Goal: Task Accomplishment & Management: Use online tool/utility

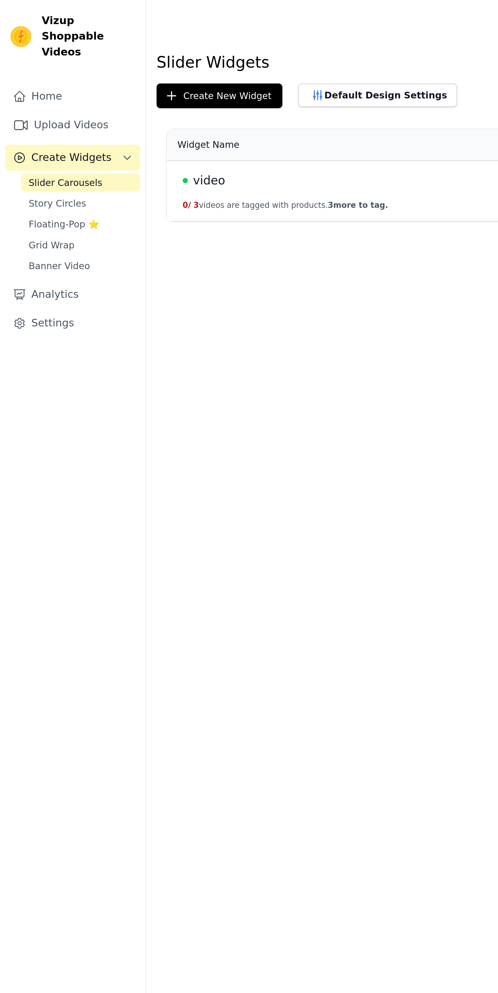
click at [134, 95] on button "0 / 3 videos are tagged with products. 3 more to tag." at bounding box center [133, 96] width 96 height 5
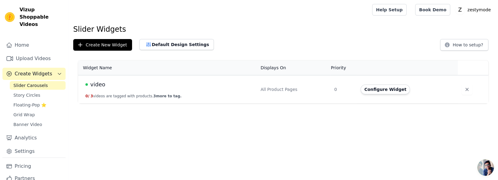
click at [384, 89] on button "Configure Widget" at bounding box center [384, 89] width 49 height 10
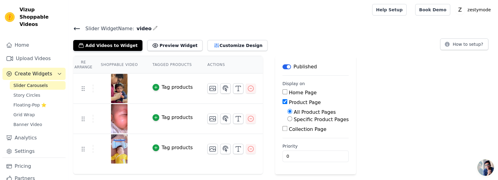
click at [221, 45] on button "Customize Design" at bounding box center [237, 45] width 60 height 11
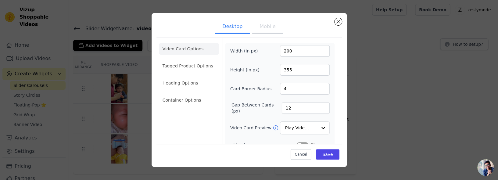
click at [271, 34] on button "Mobile" at bounding box center [267, 26] width 30 height 13
click at [305, 56] on input "200" at bounding box center [305, 51] width 50 height 12
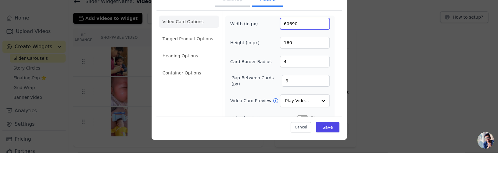
click at [313, 55] on input "60690" at bounding box center [305, 51] width 50 height 12
type input "606"
click at [309, 73] on input "160" at bounding box center [305, 70] width 50 height 12
click at [318, 73] on input "1080160" at bounding box center [305, 70] width 50 height 12
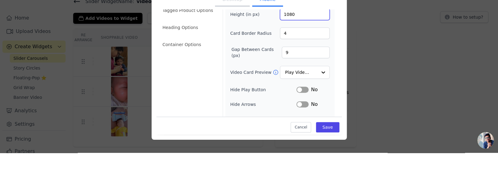
scroll to position [29, 0]
type input "1080"
click at [305, 61] on input "4" at bounding box center [305, 60] width 50 height 12
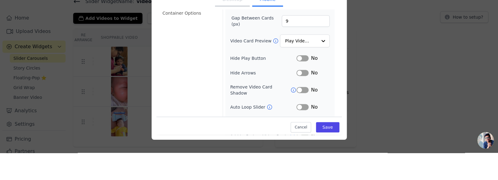
scroll to position [60, 0]
click at [311, 51] on input "9" at bounding box center [306, 48] width 48 height 12
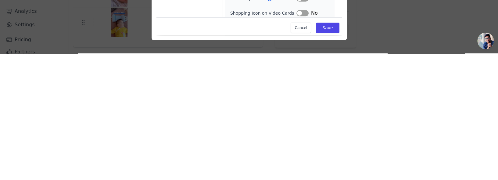
scroll to position [0, 0]
click at [405, 161] on div "Desktop Mobile Video Card Options Tagged Product Options Heading Options Contai…" at bounding box center [249, 89] width 478 height 173
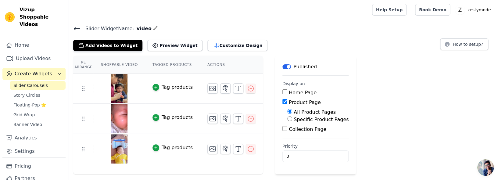
click at [220, 47] on button "Customize Design" at bounding box center [237, 45] width 60 height 11
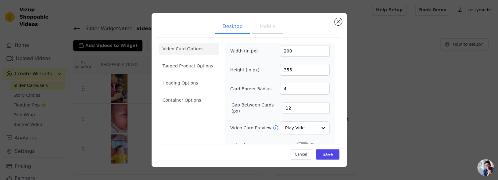
click at [263, 34] on button "Mobile" at bounding box center [267, 26] width 30 height 13
click at [307, 56] on input "200" at bounding box center [305, 51] width 50 height 12
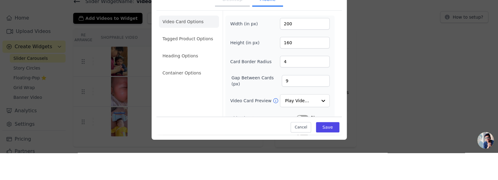
click at [399, 59] on div "Desktop Mobile Video Card Options Tagged Product Options Heading Options Contai…" at bounding box center [249, 89] width 478 height 173
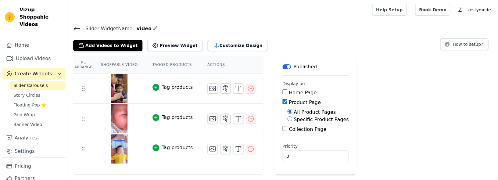
click at [207, 48] on button "Customize Design" at bounding box center [237, 45] width 60 height 11
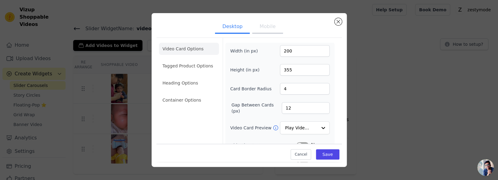
click at [271, 30] on button "Mobile" at bounding box center [267, 26] width 30 height 13
click at [308, 55] on input "200" at bounding box center [305, 51] width 50 height 12
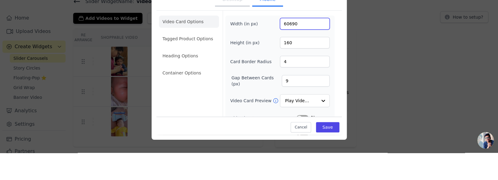
click at [309, 55] on input "60690" at bounding box center [305, 51] width 50 height 12
type input "606"
click at [305, 74] on input "160" at bounding box center [305, 70] width 50 height 12
click at [309, 75] on input "1080160" at bounding box center [305, 70] width 50 height 12
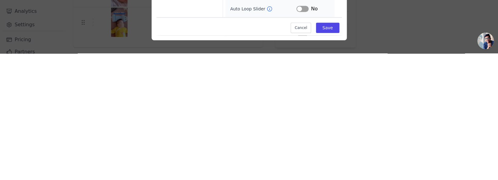
scroll to position [69, 0]
type input "1080"
click at [205, 153] on div "Video Card Options Tagged Product Options Heading Options Container Options" at bounding box center [189, 73] width 60 height 209
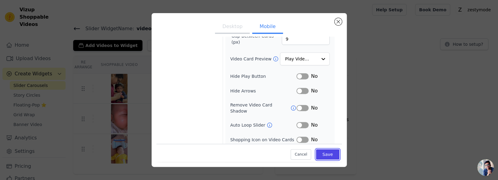
click at [328, 159] on button "Save" at bounding box center [327, 154] width 23 height 10
click at [326, 159] on button "Saving..." at bounding box center [316, 154] width 45 height 12
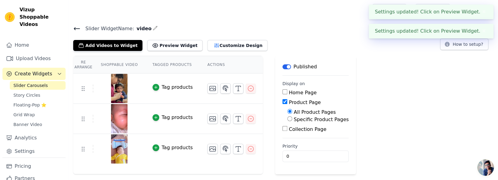
click at [217, 46] on button "Customize Design" at bounding box center [237, 45] width 60 height 11
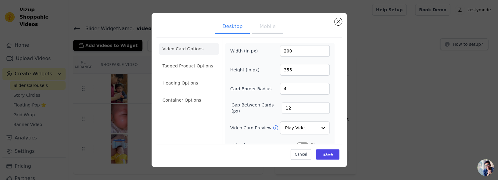
click at [268, 32] on button "Mobile" at bounding box center [267, 26] width 30 height 13
click at [173, 94] on li "Tagged Product Options" at bounding box center [189, 100] width 60 height 12
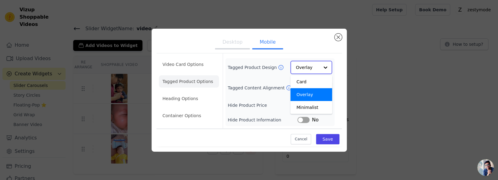
click at [315, 73] on input "Tagged Product Design" at bounding box center [307, 67] width 23 height 12
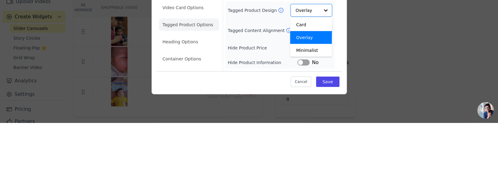
click at [389, 81] on div "Desktop Mobile Video Card Options Tagged Product Options Heading Options Contai…" at bounding box center [249, 90] width 478 height 142
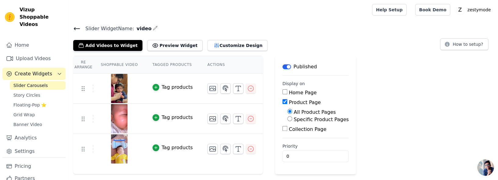
click at [207, 48] on button "Customize Design" at bounding box center [237, 45] width 60 height 11
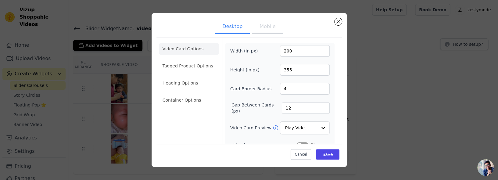
click at [262, 34] on button "Mobile" at bounding box center [267, 26] width 30 height 13
click at [170, 94] on li "Tagged Product Options" at bounding box center [189, 100] width 60 height 12
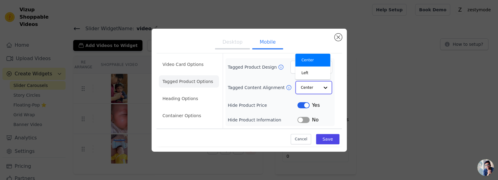
click at [319, 94] on input "Tagged Content Alignment" at bounding box center [310, 87] width 18 height 12
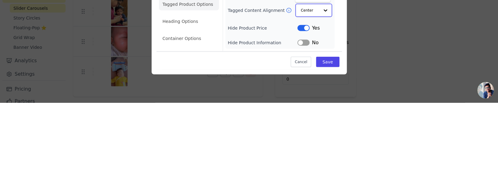
click at [317, 79] on div "Left" at bounding box center [312, 72] width 35 height 13
click at [317, 94] on input "Tagged Content Alignment" at bounding box center [312, 87] width 13 height 12
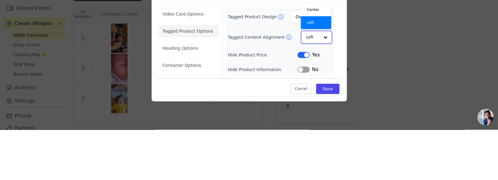
click at [318, 66] on div "Center" at bounding box center [316, 60] width 31 height 13
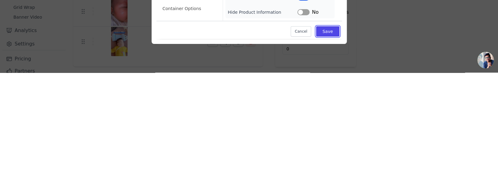
click at [327, 144] on button "Save" at bounding box center [327, 139] width 23 height 10
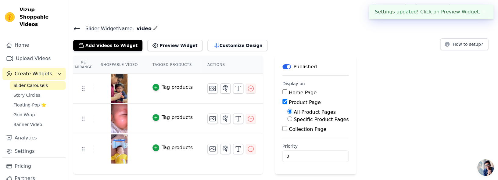
click at [207, 45] on button "Customize Design" at bounding box center [237, 45] width 60 height 11
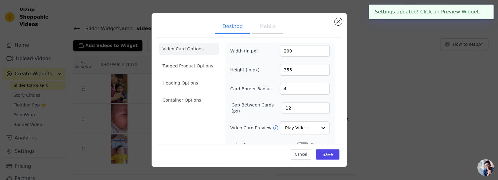
click at [270, 34] on button "Mobile" at bounding box center [267, 26] width 30 height 13
click at [171, 80] on li "Heading Options" at bounding box center [189, 83] width 60 height 12
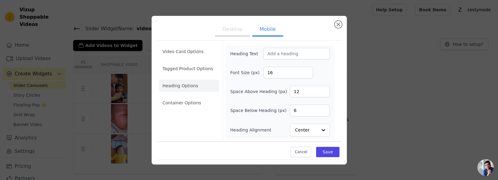
click at [172, 109] on li "Container Options" at bounding box center [189, 103] width 60 height 12
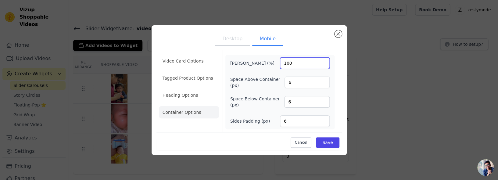
click at [300, 69] on input "100" at bounding box center [305, 63] width 50 height 12
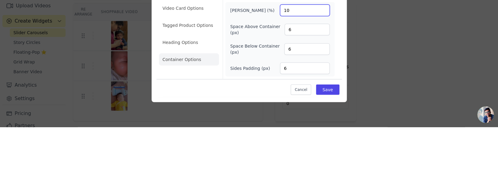
type input "1"
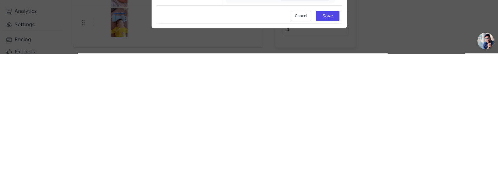
type input "30"
click at [328, 148] on button "Save" at bounding box center [327, 142] width 23 height 10
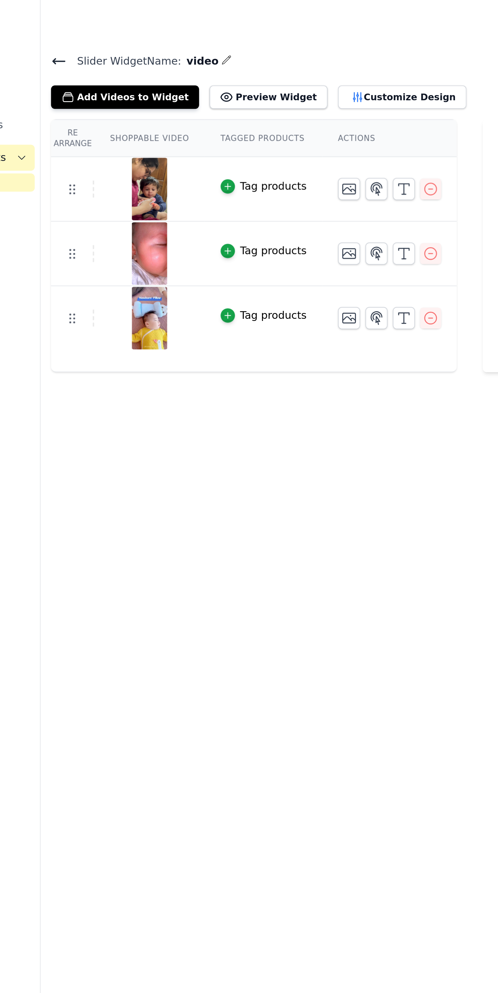
click at [215, 46] on button "Customize Design" at bounding box center [237, 45] width 60 height 11
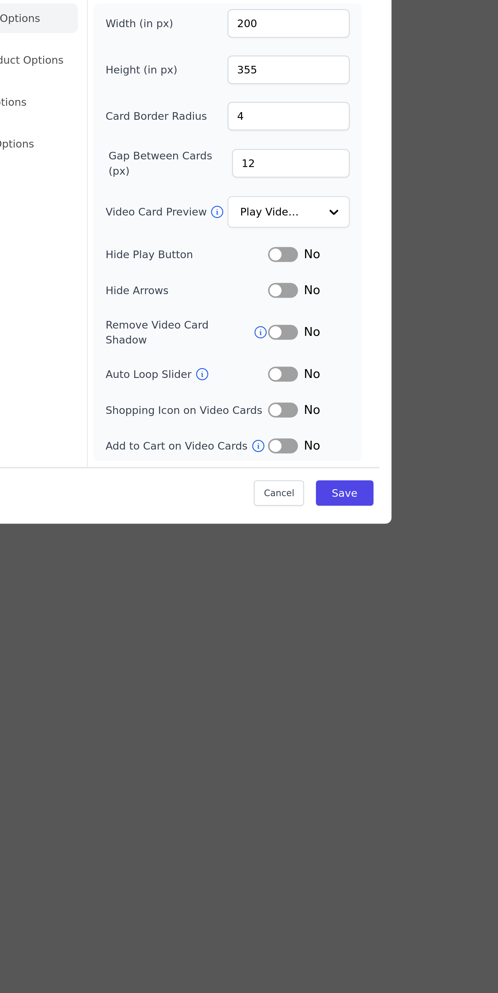
click at [270, 397] on button "Mobile" at bounding box center [267, 389] width 30 height 13
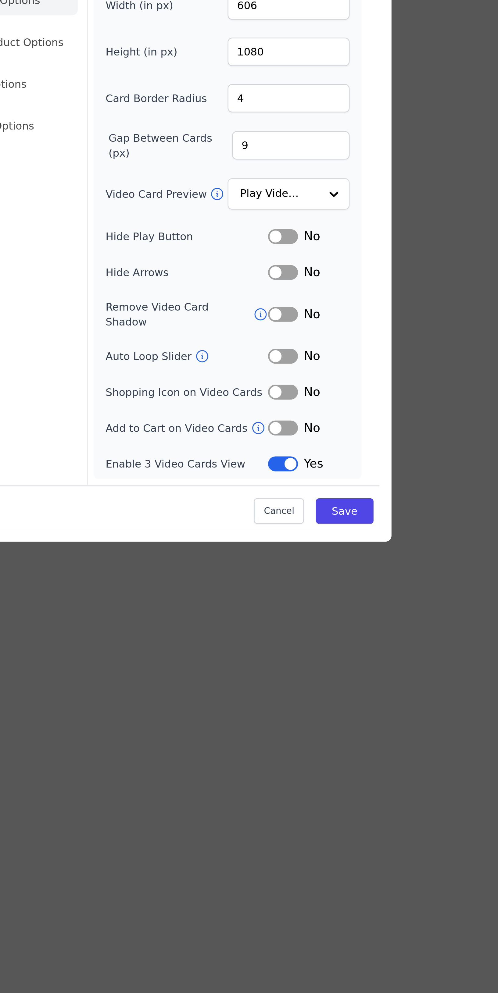
click at [230, 389] on button "Desktop" at bounding box center [232, 382] width 35 height 13
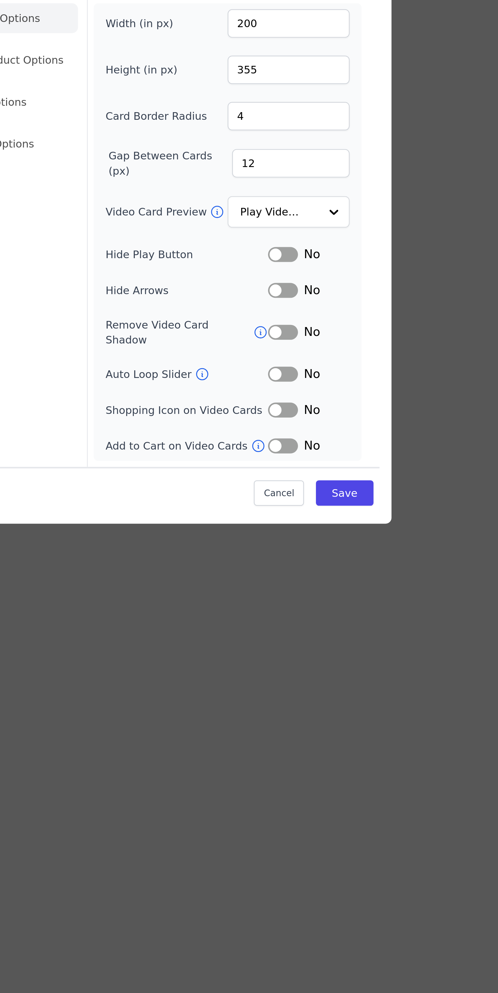
click at [270, 397] on button "Mobile" at bounding box center [267, 389] width 30 height 13
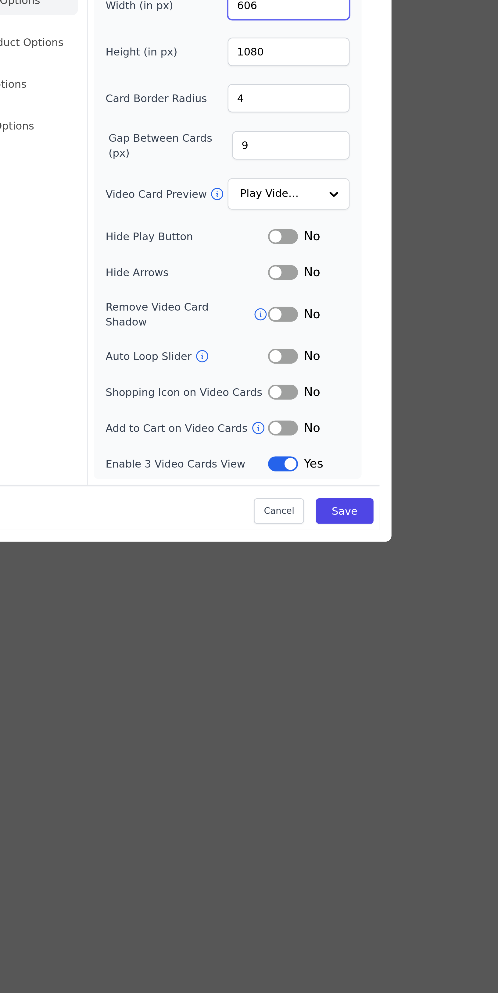
click at [299, 412] on input "606" at bounding box center [305, 407] width 50 height 12
type input "90"
click at [237, 389] on button "Desktop" at bounding box center [232, 382] width 35 height 13
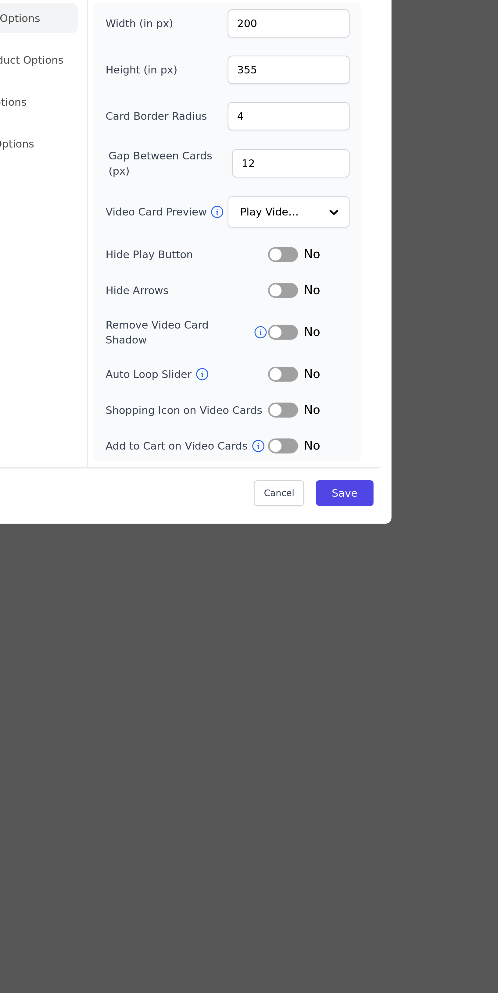
click at [264, 397] on button "Mobile" at bounding box center [267, 389] width 30 height 13
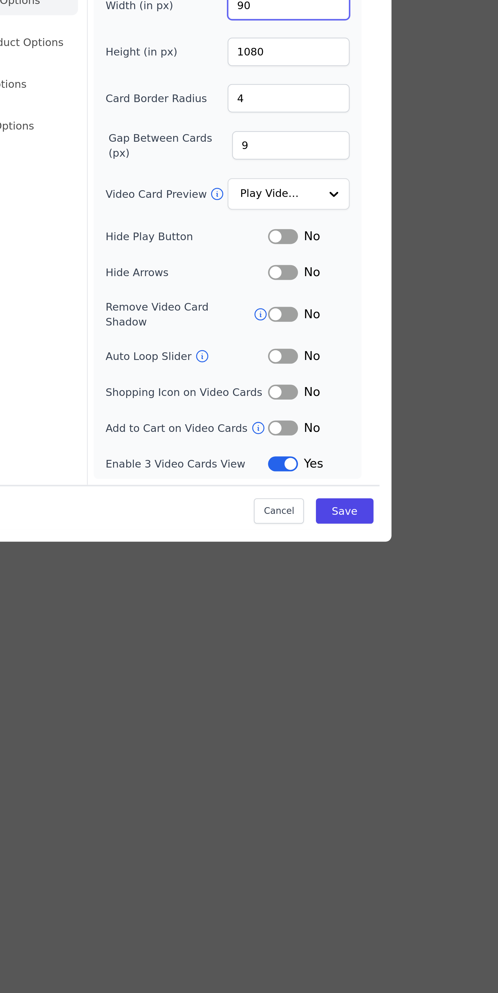
click at [298, 412] on input "90" at bounding box center [305, 407] width 50 height 12
click at [309, 412] on input "18090" at bounding box center [305, 407] width 50 height 12
type input "180"
click at [306, 431] on input "1080" at bounding box center [305, 425] width 50 height 12
click at [307, 431] on input "250160" at bounding box center [305, 425] width 50 height 12
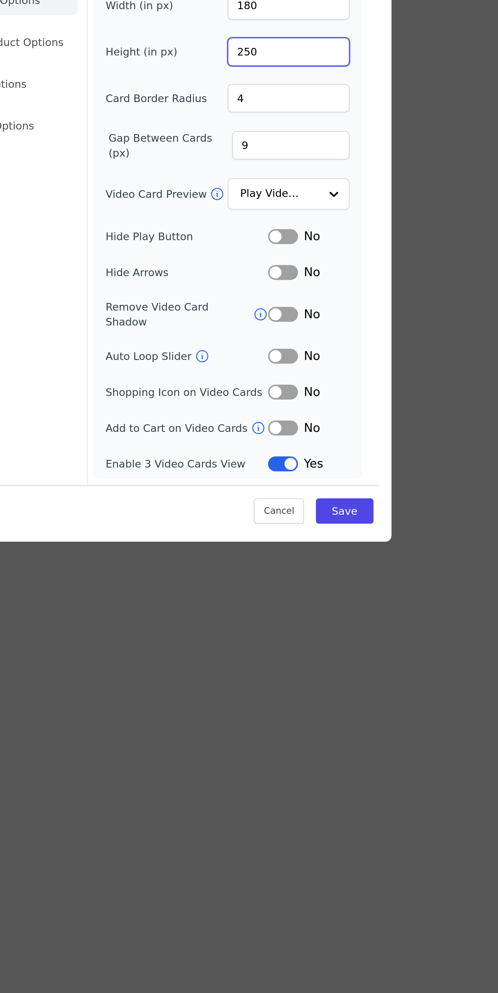
type input "250"
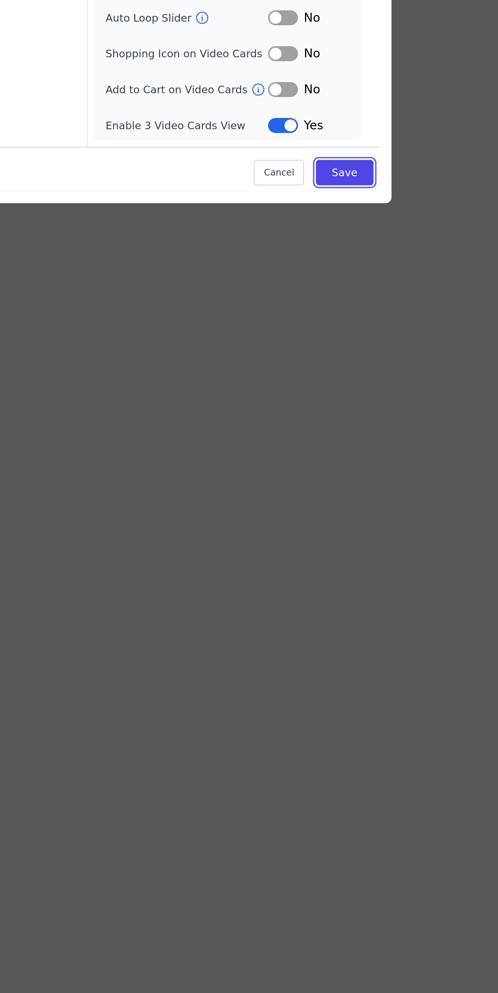
click at [329, 618] on button "Save" at bounding box center [327, 612] width 23 height 10
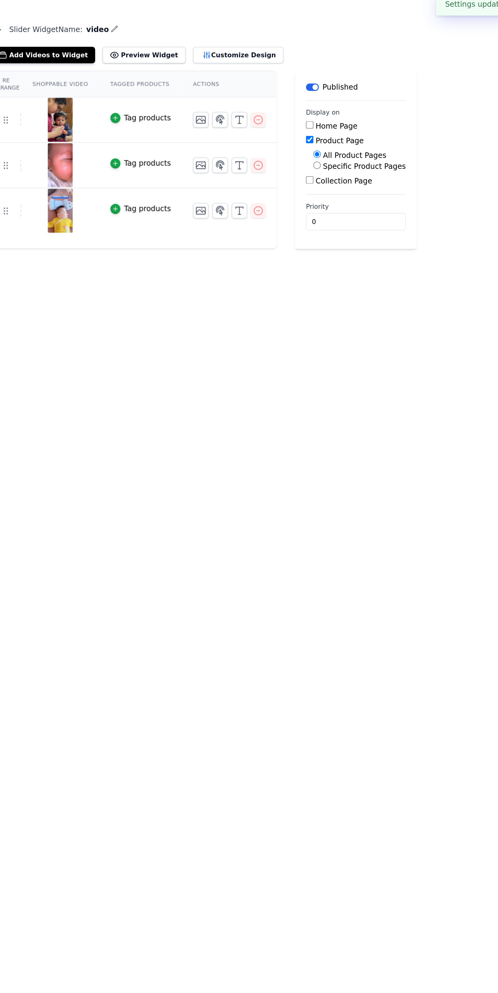
click at [220, 43] on button "Customize Design" at bounding box center [237, 45] width 60 height 11
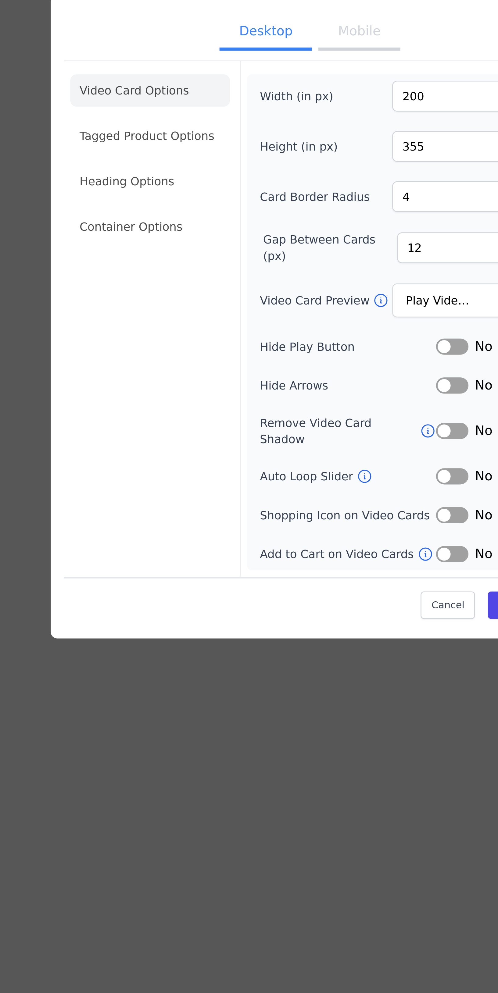
click at [191, 469] on li "Container Options" at bounding box center [189, 463] width 60 height 12
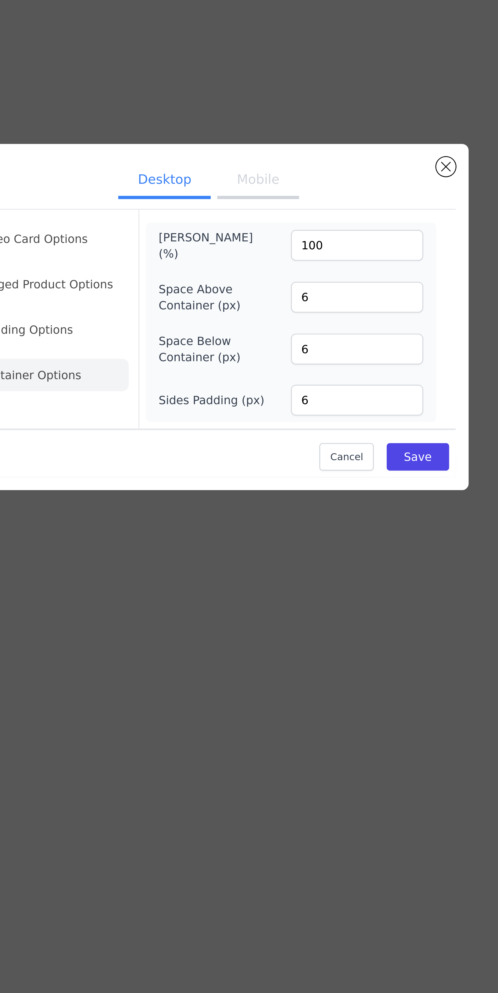
click at [266, 452] on button "Mobile" at bounding box center [267, 445] width 30 height 13
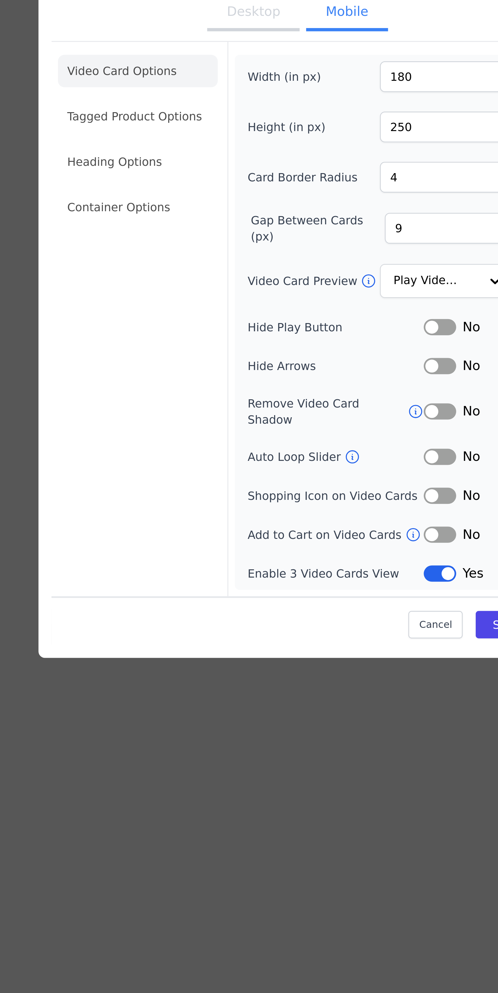
click at [189, 462] on li "Container Options" at bounding box center [189, 455] width 60 height 12
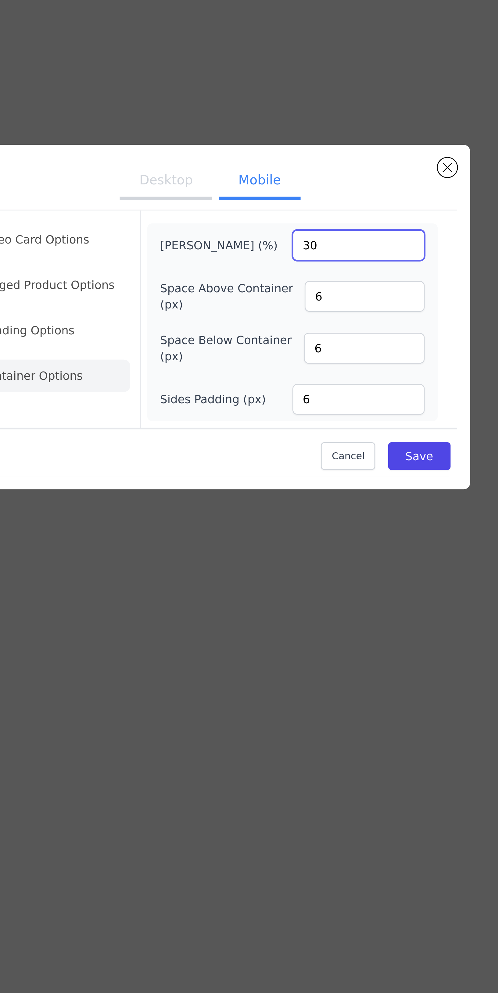
click at [297, 476] on input "30" at bounding box center [305, 470] width 50 height 12
type input "3"
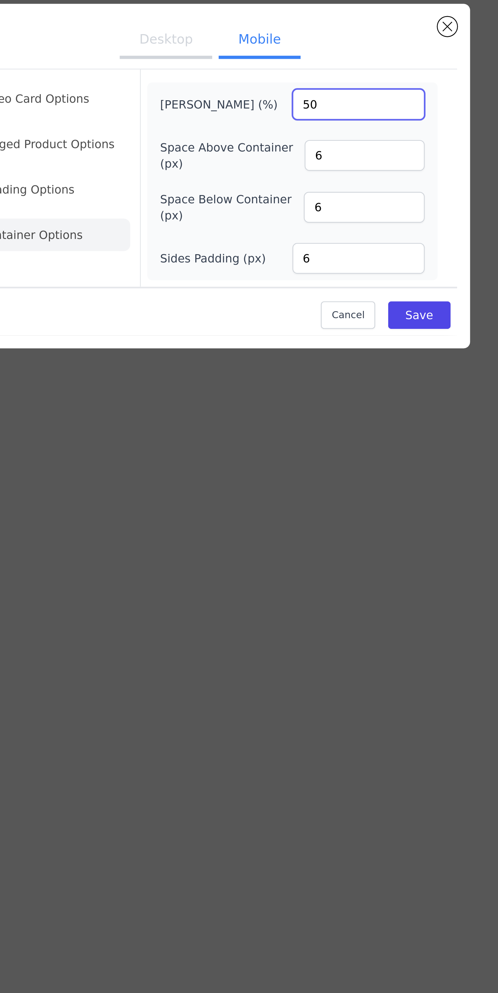
type input "50"
click at [327, 554] on button "Save" at bounding box center [327, 549] width 23 height 10
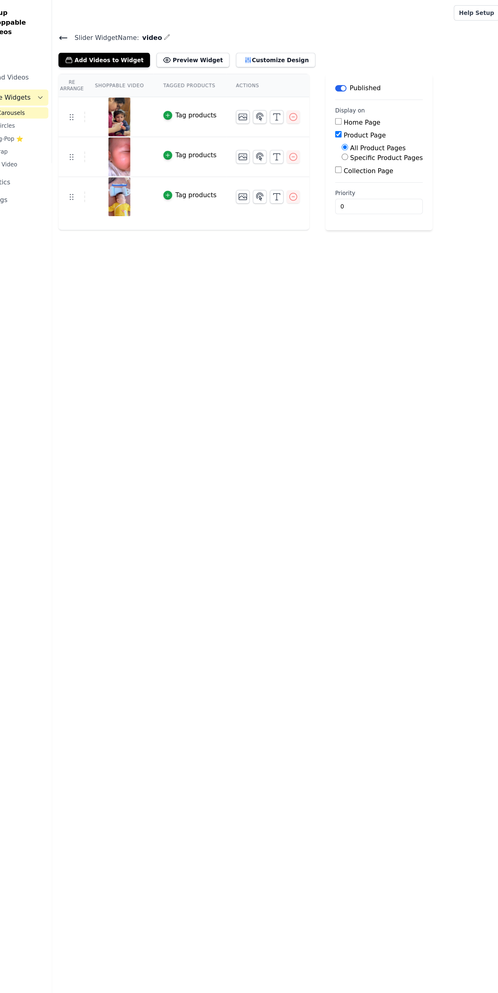
click at [158, 48] on button "Preview Widget" at bounding box center [174, 45] width 55 height 11
click at [216, 43] on button "Customize Design" at bounding box center [237, 45] width 60 height 11
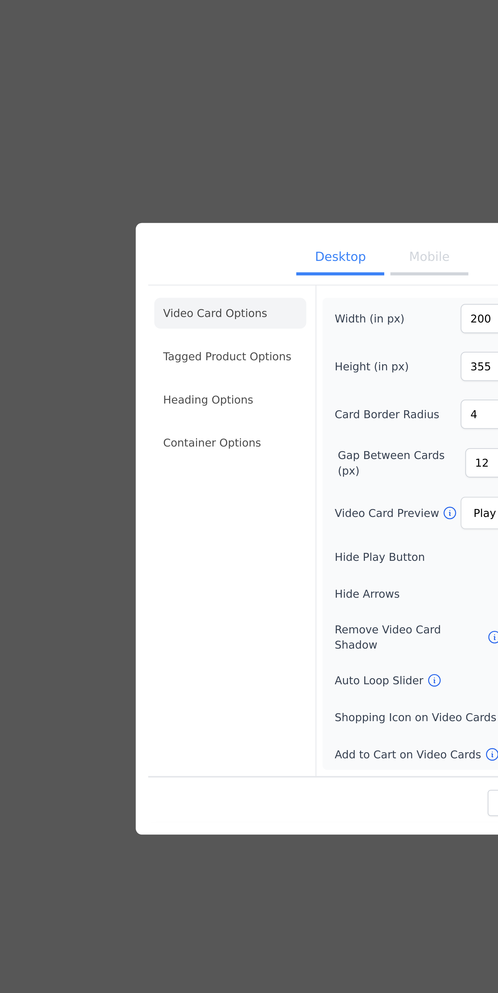
click at [178, 469] on li "Container Options" at bounding box center [189, 463] width 60 height 12
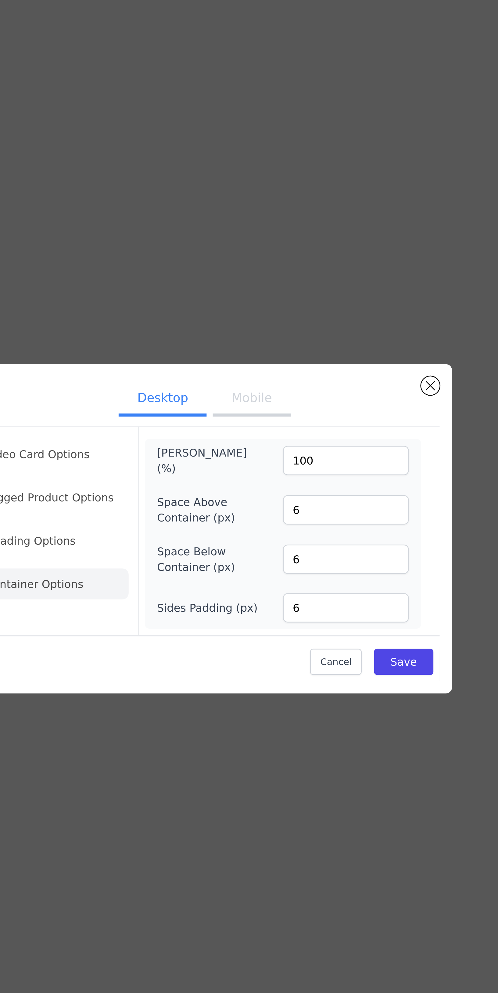
click at [273, 452] on button "Mobile" at bounding box center [267, 445] width 30 height 13
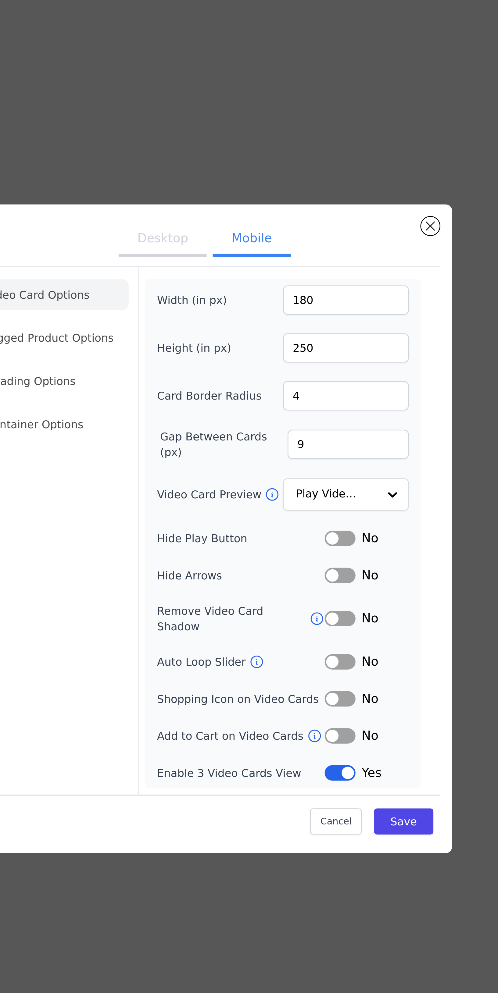
click at [198, 462] on li "Container Options" at bounding box center [189, 455] width 60 height 12
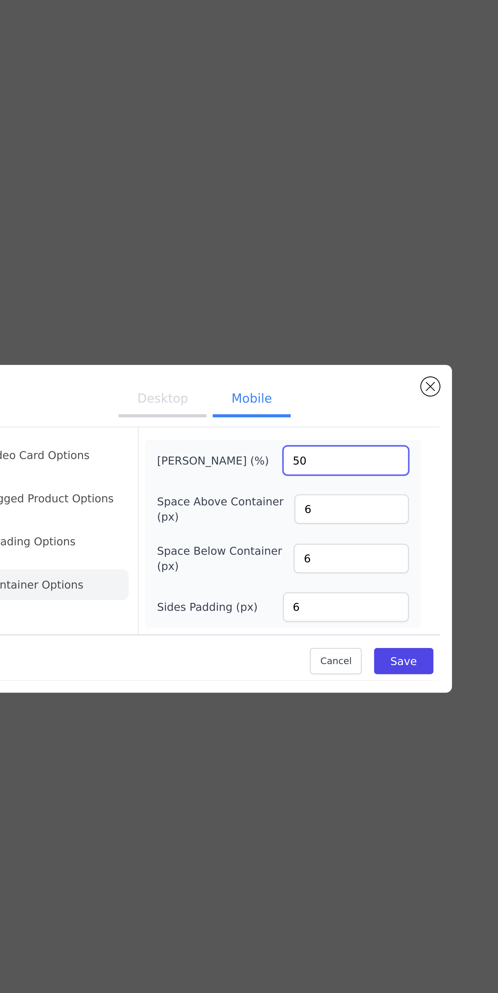
click at [300, 476] on input "50" at bounding box center [305, 470] width 50 height 12
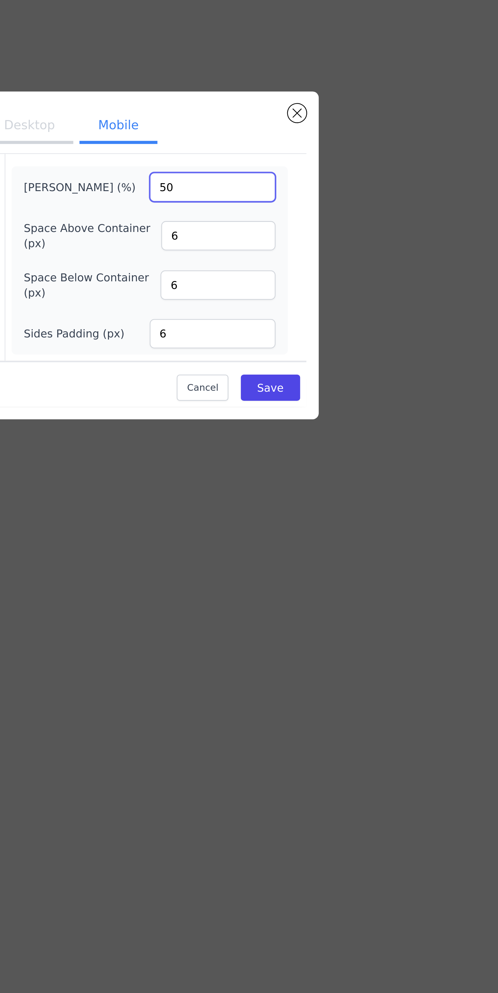
type input "5"
type input "80"
click at [328, 554] on button "Save" at bounding box center [327, 549] width 23 height 10
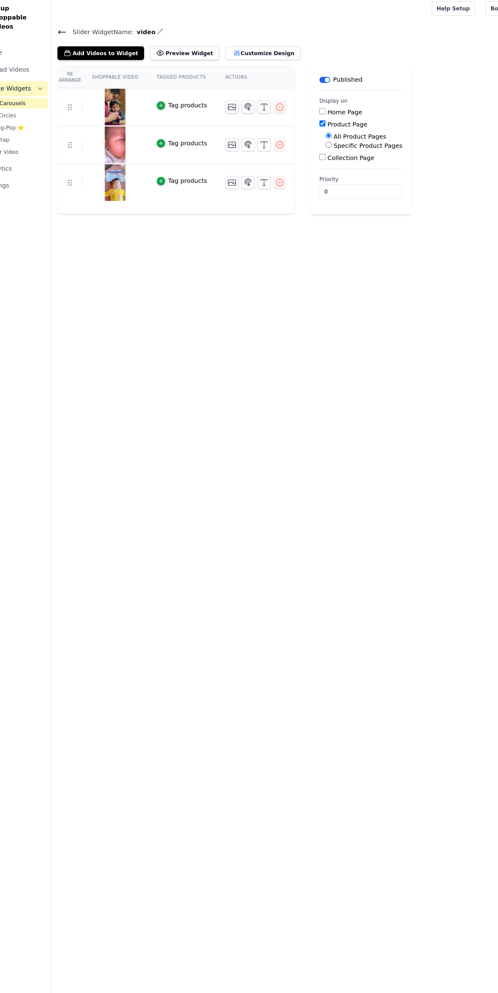
click at [159, 41] on button "Preview Widget" at bounding box center [174, 45] width 55 height 11
click at [223, 42] on button "Customize Design" at bounding box center [237, 45] width 60 height 11
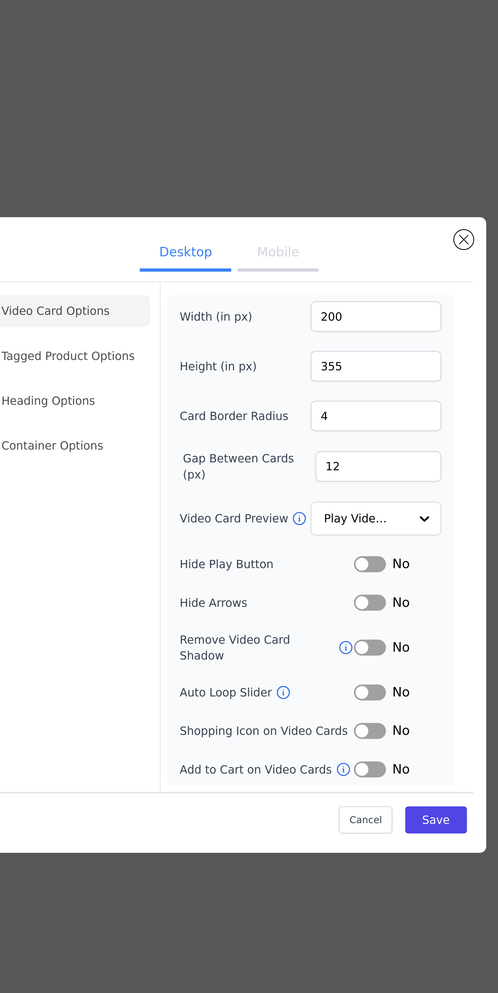
click at [268, 397] on button "Mobile" at bounding box center [267, 389] width 30 height 13
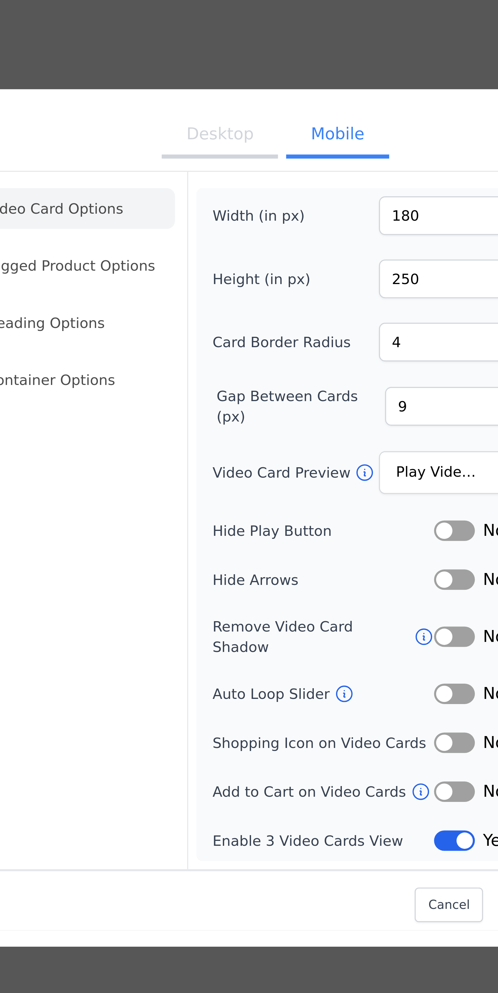
click at [179, 462] on li "Container Options" at bounding box center [189, 455] width 60 height 12
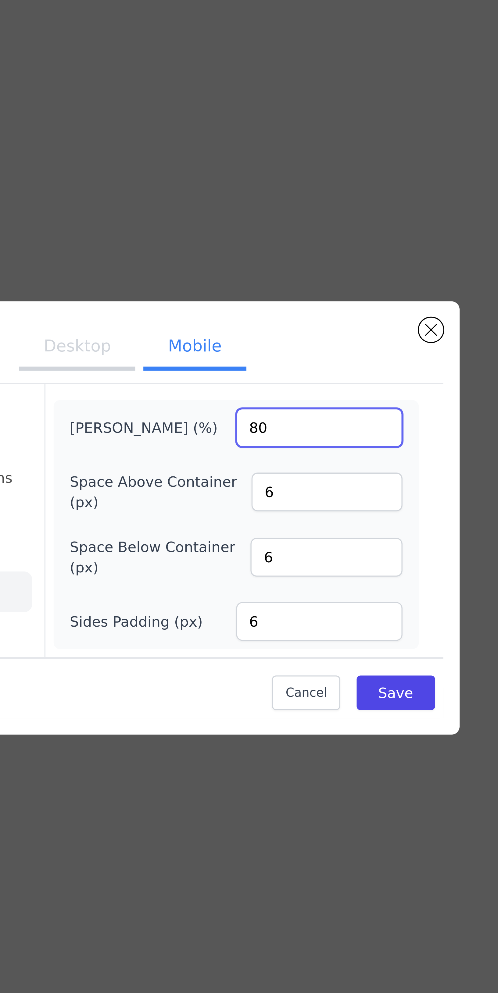
click at [298, 476] on input "80" at bounding box center [305, 470] width 50 height 12
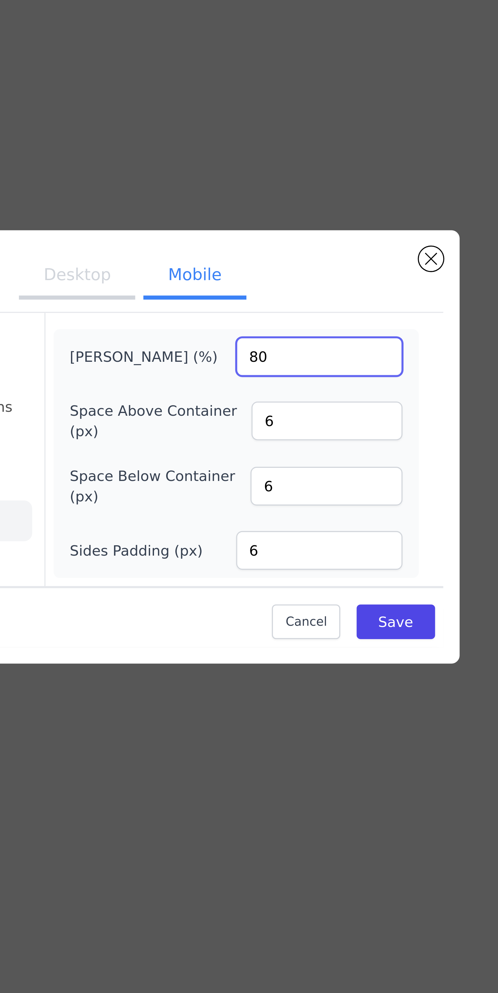
type input "8"
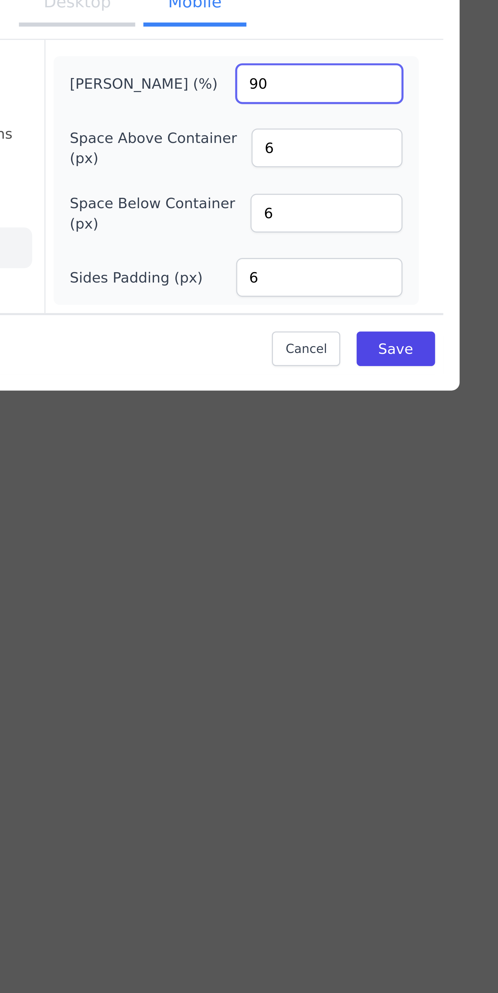
type input "90"
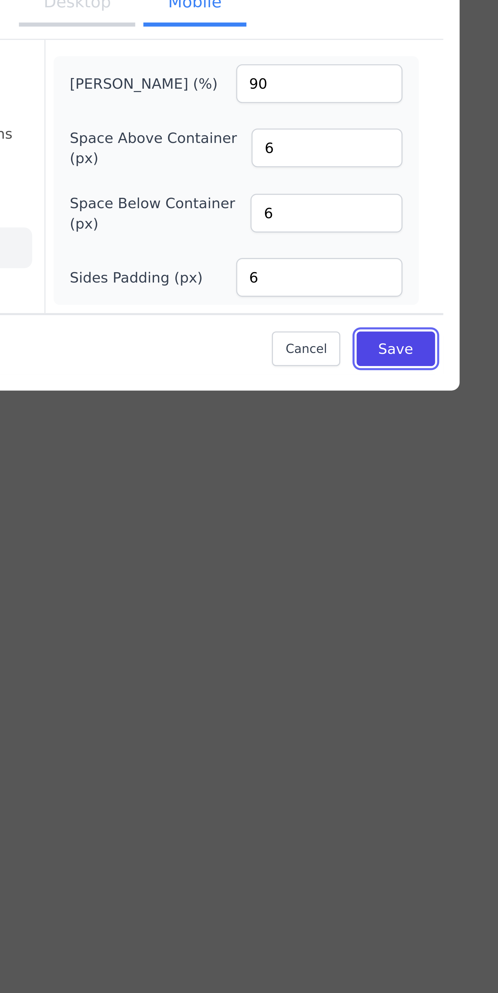
click at [331, 554] on button "Save" at bounding box center [327, 549] width 23 height 10
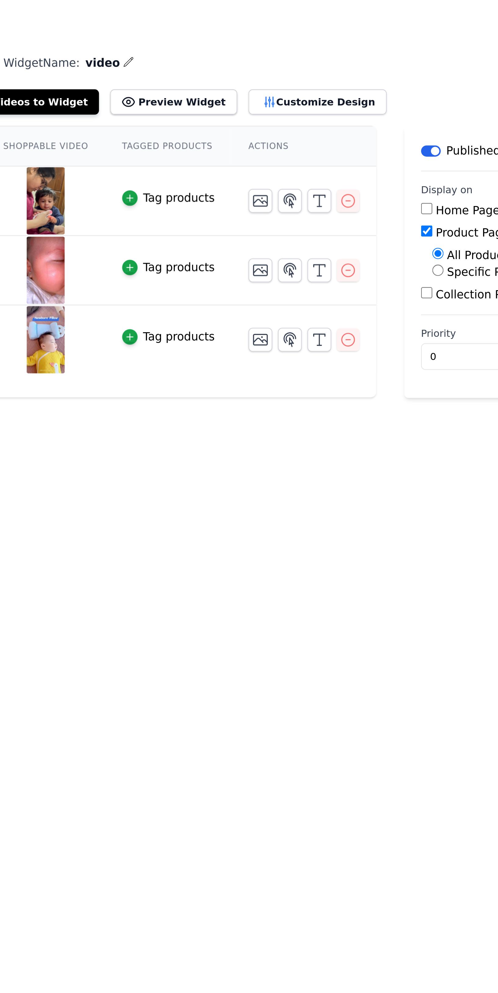
click at [218, 45] on button "Customize Design" at bounding box center [237, 45] width 60 height 11
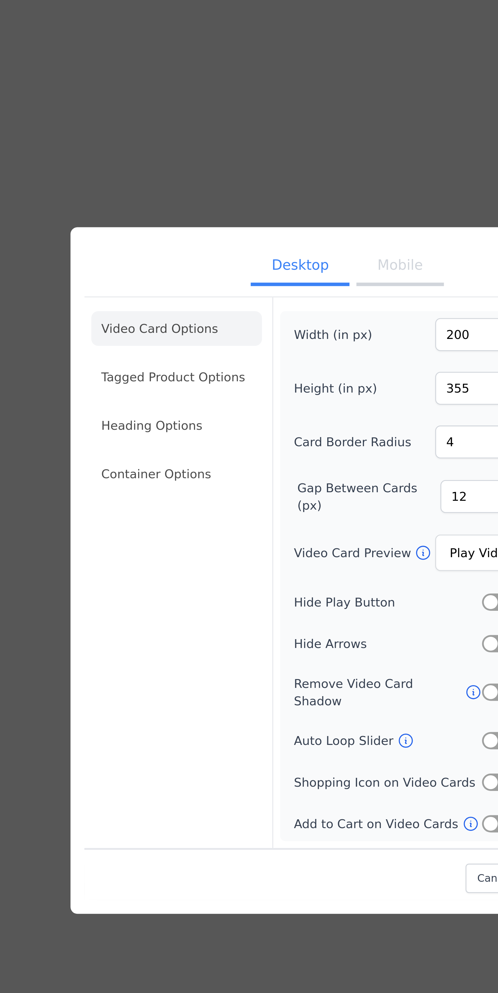
click at [272, 397] on button "Mobile" at bounding box center [267, 389] width 30 height 13
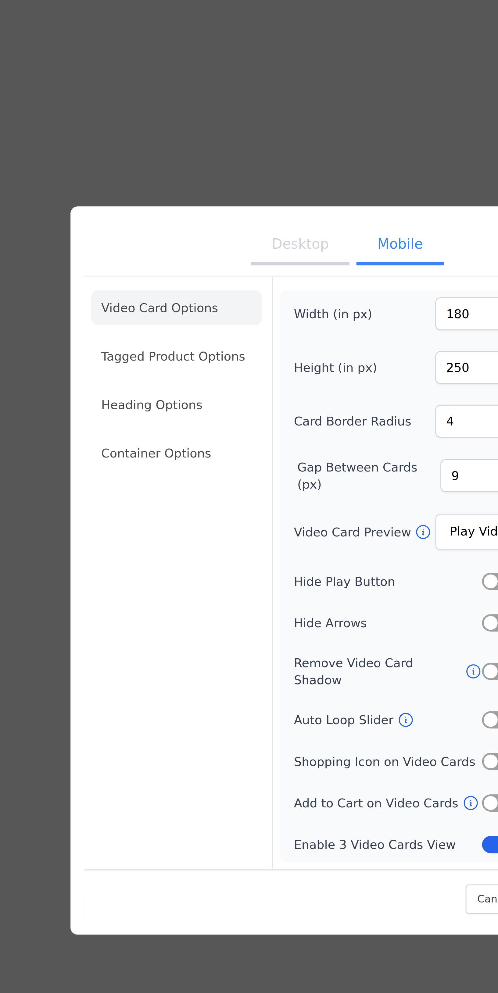
click at [185, 462] on li "Container Options" at bounding box center [189, 455] width 60 height 12
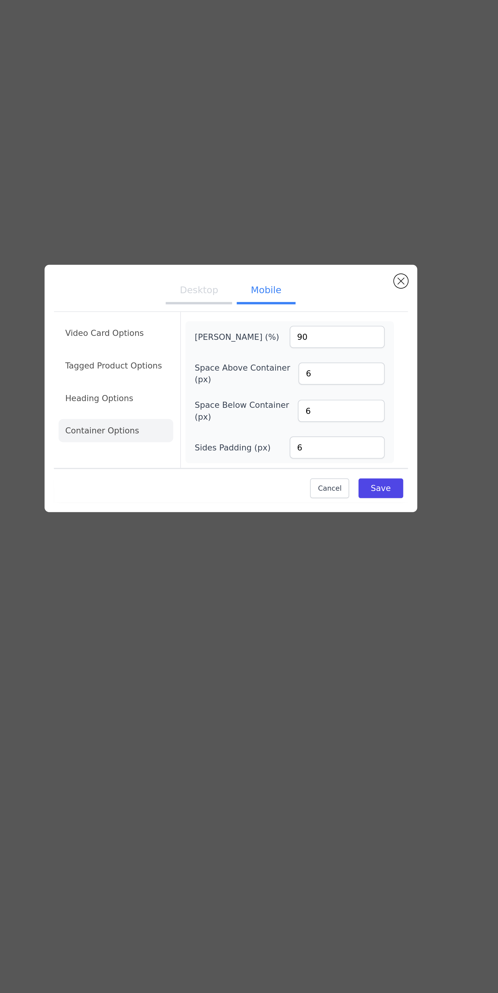
click at [292, 704] on div "Desktop Mobile Video Card Options Tagged Product Options Heading Options Contai…" at bounding box center [249, 496] width 498 height 993
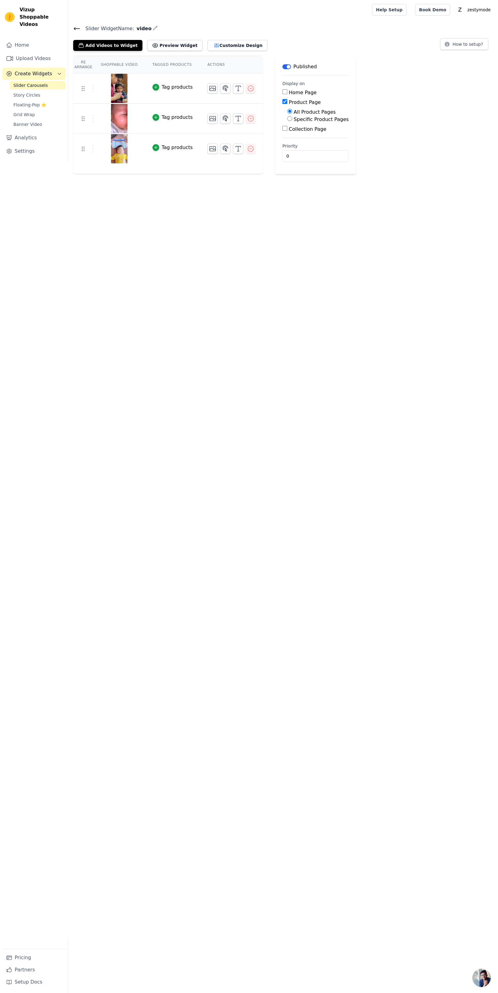
click at [223, 41] on button "Customize Design" at bounding box center [237, 45] width 60 height 11
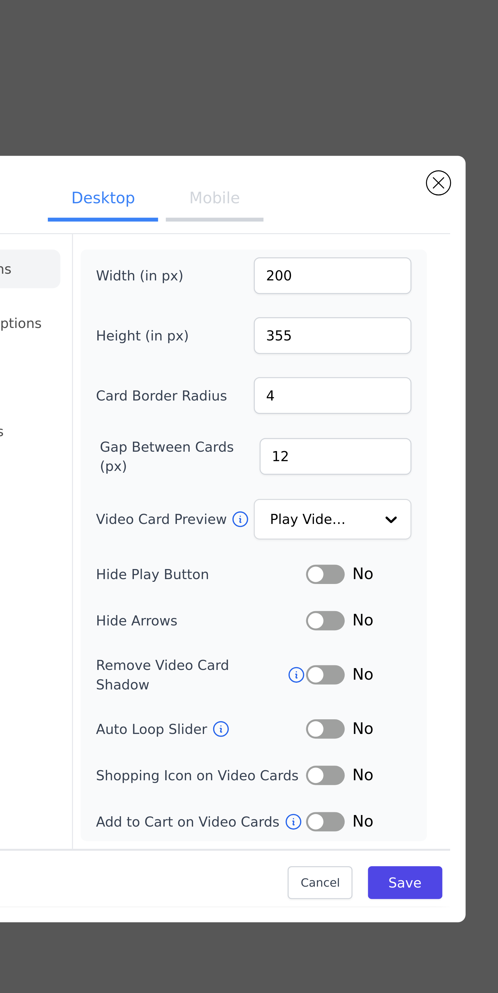
click at [266, 397] on button "Mobile" at bounding box center [267, 389] width 30 height 13
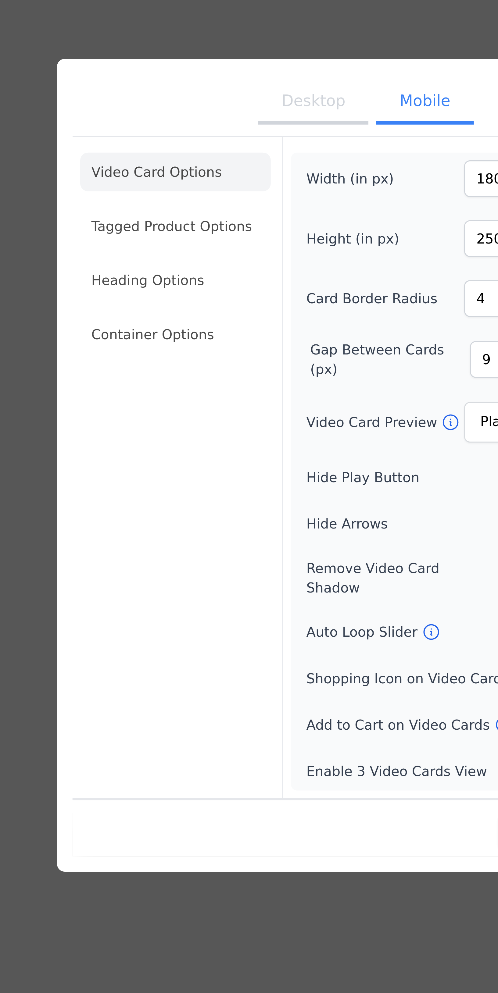
click at [182, 462] on li "Container Options" at bounding box center [189, 455] width 60 height 12
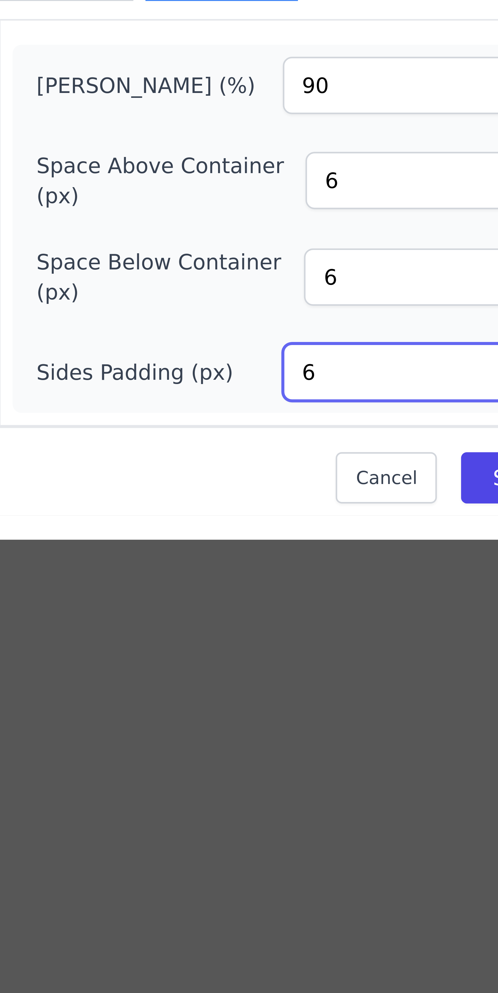
click at [288, 534] on input "6" at bounding box center [305, 528] width 50 height 12
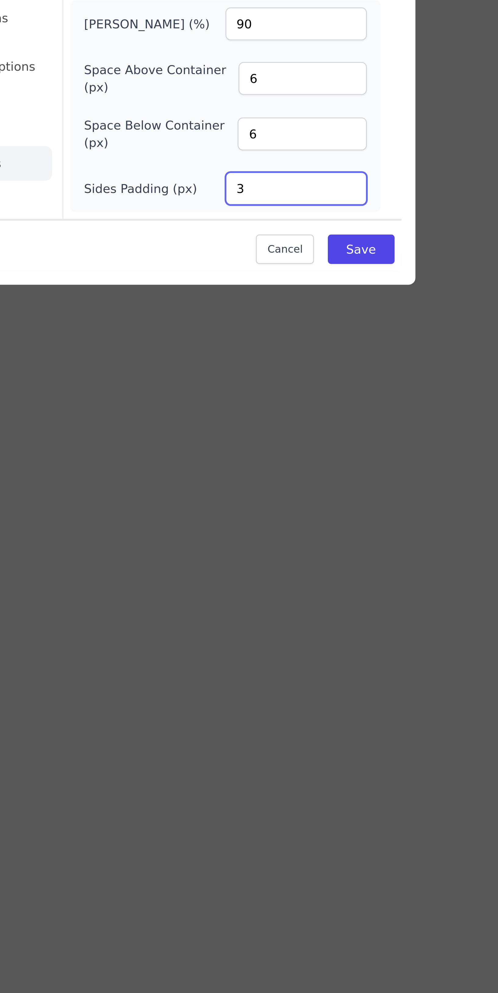
type input "3"
click at [296, 514] on input "6" at bounding box center [306, 509] width 45 height 12
type input "3"
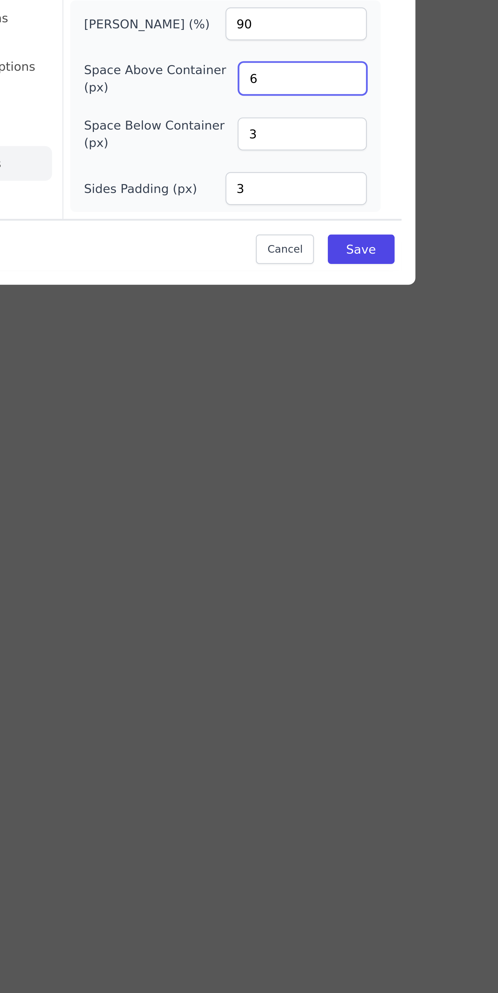
click at [295, 495] on input "6" at bounding box center [306, 489] width 45 height 12
type input "3"
click at [330, 554] on button "Save" at bounding box center [327, 549] width 23 height 10
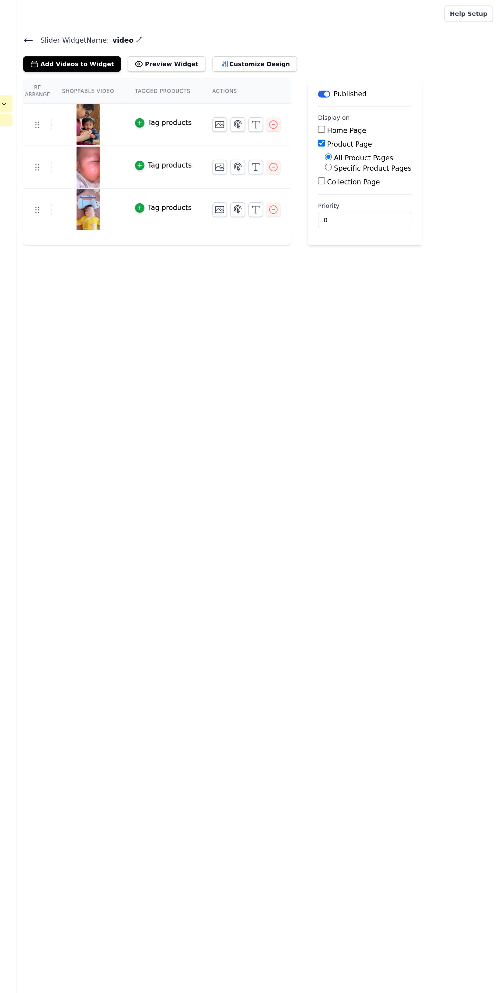
click at [207, 44] on button "Customize Design" at bounding box center [237, 45] width 60 height 11
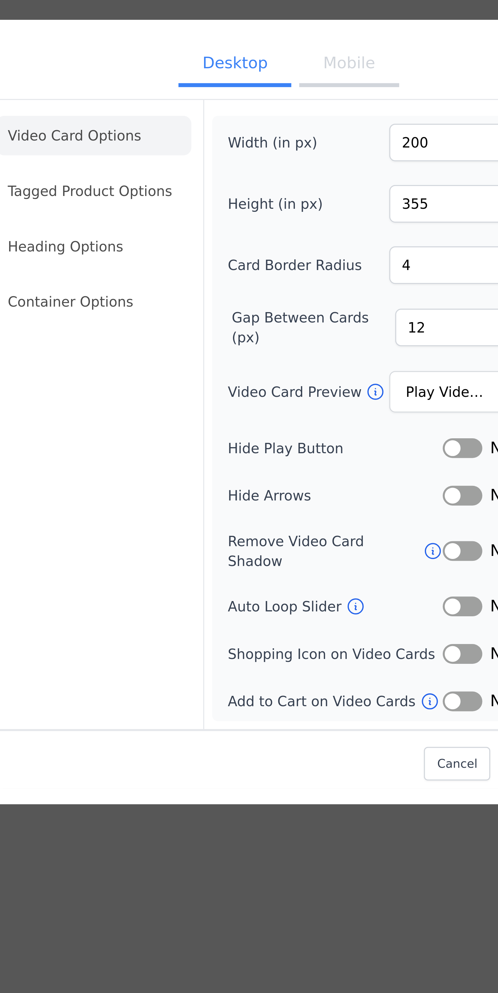
click at [260, 397] on button "Mobile" at bounding box center [267, 389] width 30 height 13
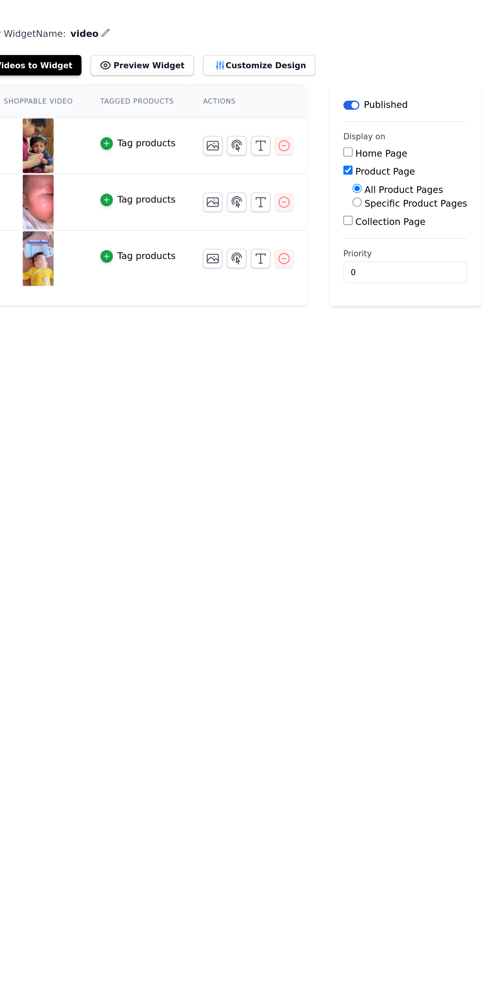
click at [228, 43] on button "Customize Design" at bounding box center [237, 45] width 60 height 11
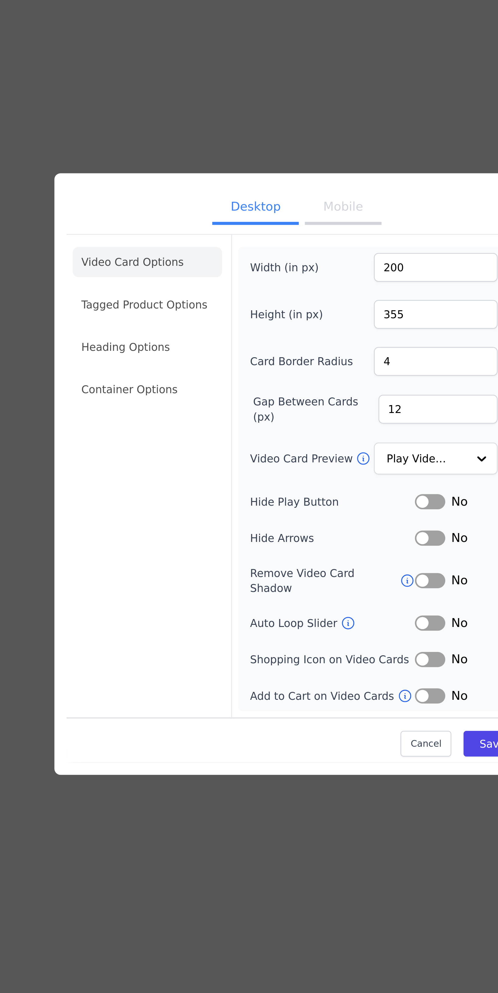
click at [260, 397] on button "Mobile" at bounding box center [267, 389] width 30 height 13
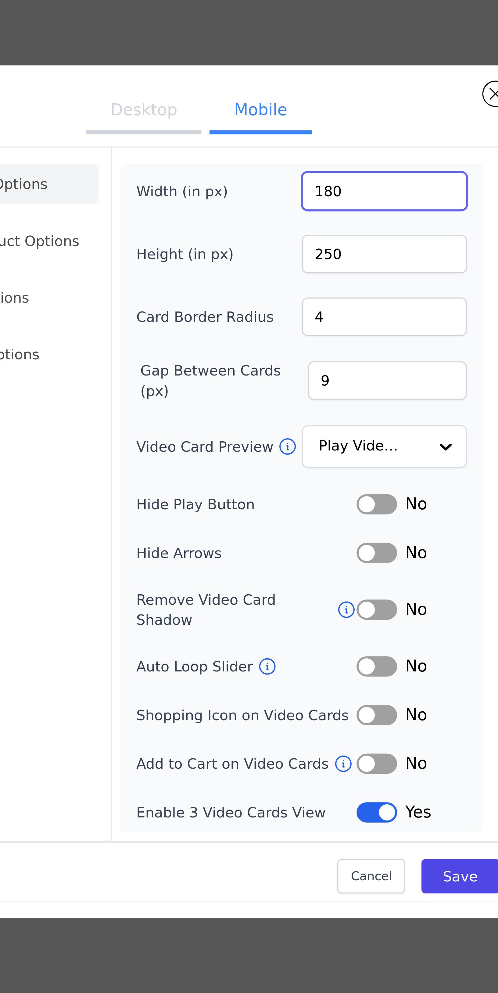
click at [293, 412] on input "180" at bounding box center [305, 407] width 50 height 12
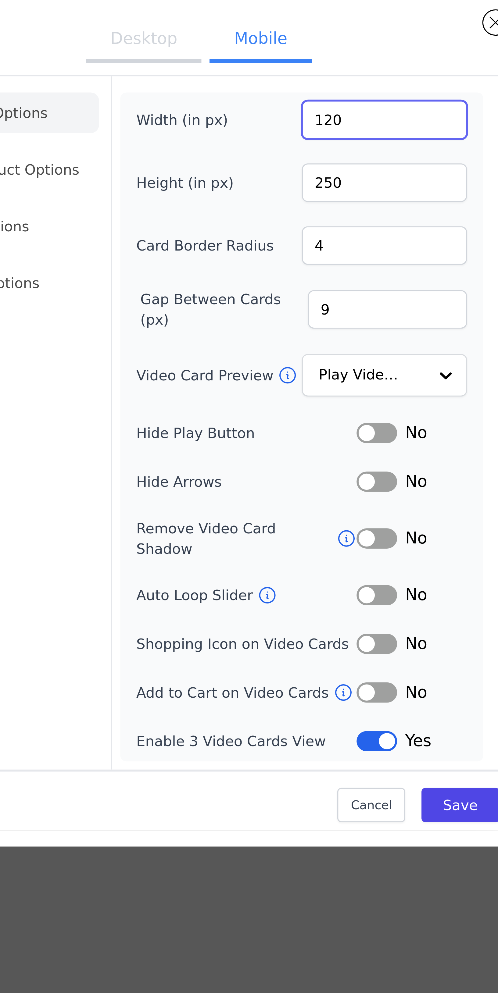
type input "120"
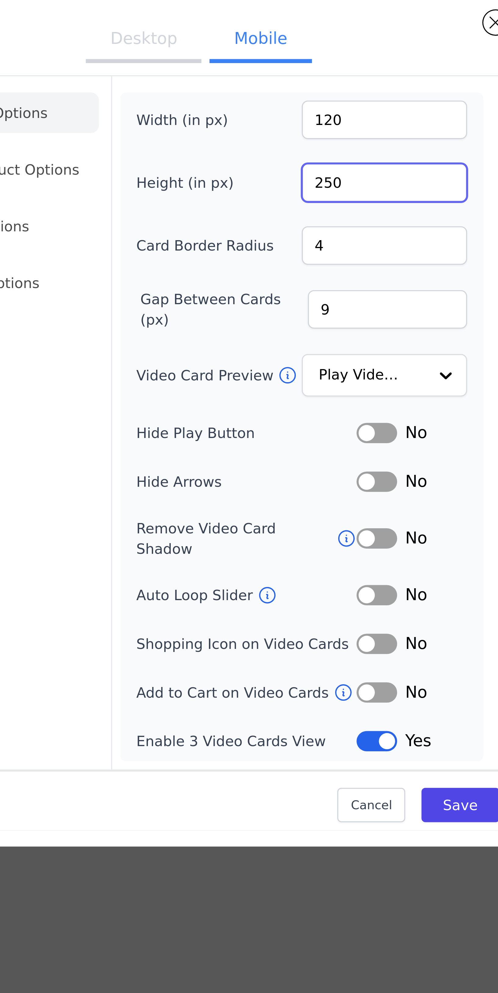
click at [287, 431] on input "250" at bounding box center [305, 425] width 50 height 12
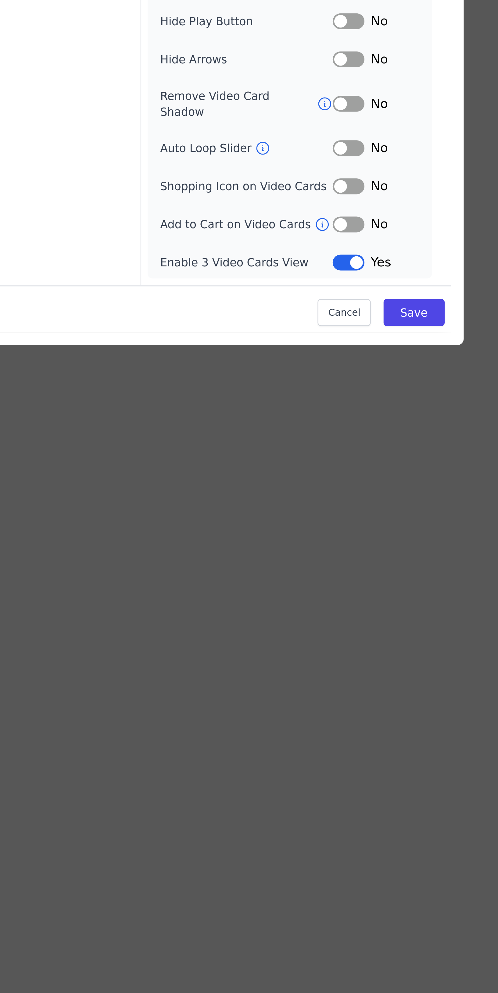
type input "150"
click at [331, 618] on button "Save" at bounding box center [327, 612] width 23 height 10
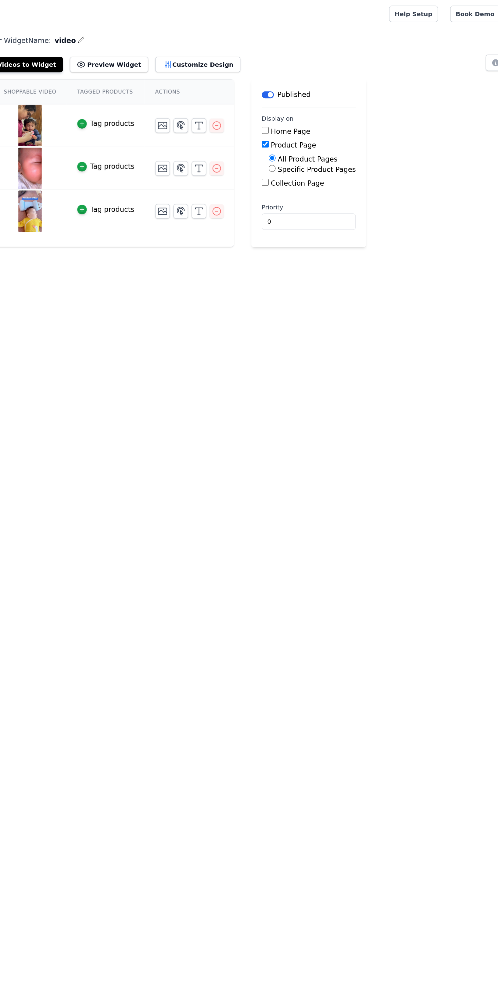
click at [211, 46] on button "Customize Design" at bounding box center [237, 45] width 60 height 11
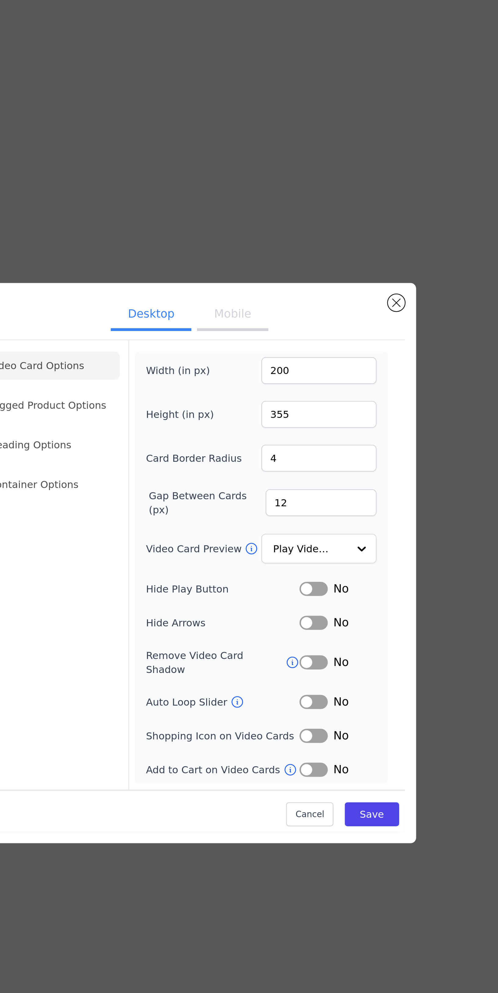
click at [271, 397] on button "Mobile" at bounding box center [267, 389] width 30 height 13
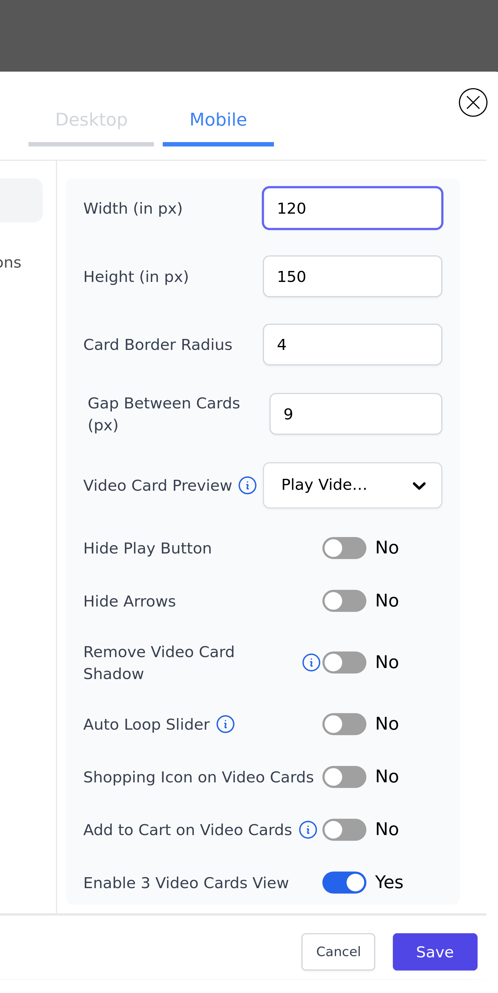
click at [288, 412] on input "120" at bounding box center [305, 407] width 50 height 12
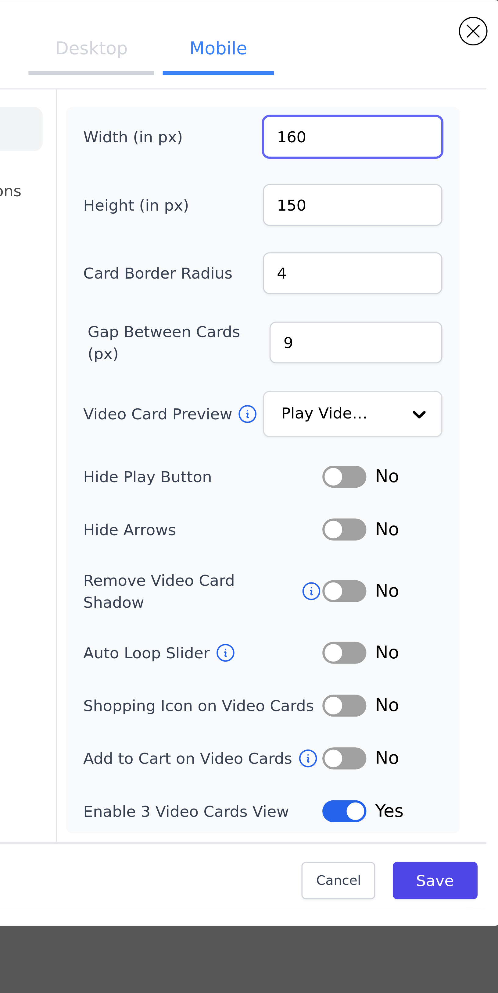
type input "160"
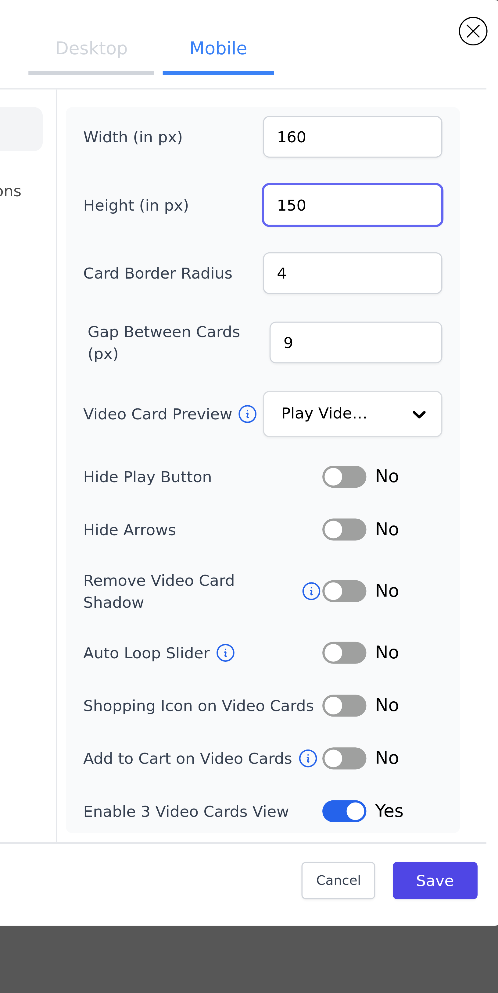
click at [288, 431] on input "150" at bounding box center [305, 425] width 50 height 12
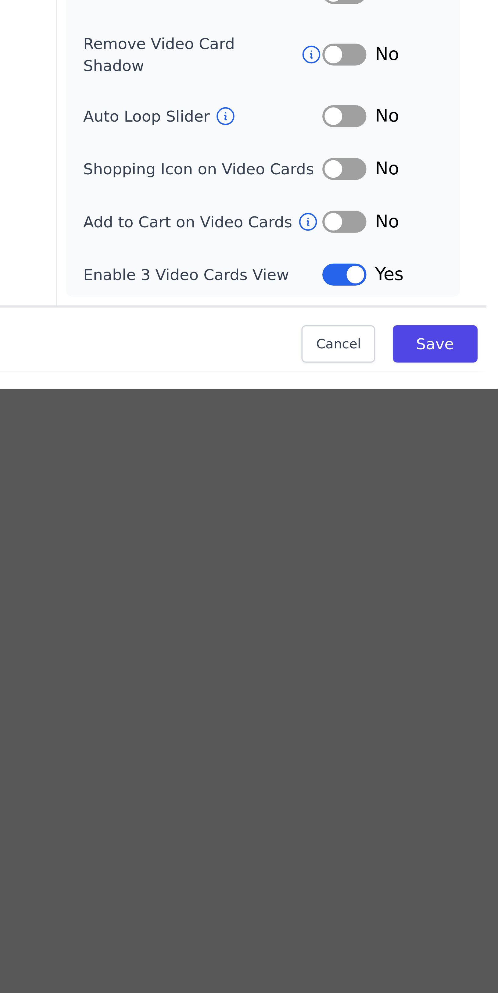
type input "180"
click at [329, 618] on button "Save" at bounding box center [327, 612] width 23 height 10
